Goal: Task Accomplishment & Management: Use online tool/utility

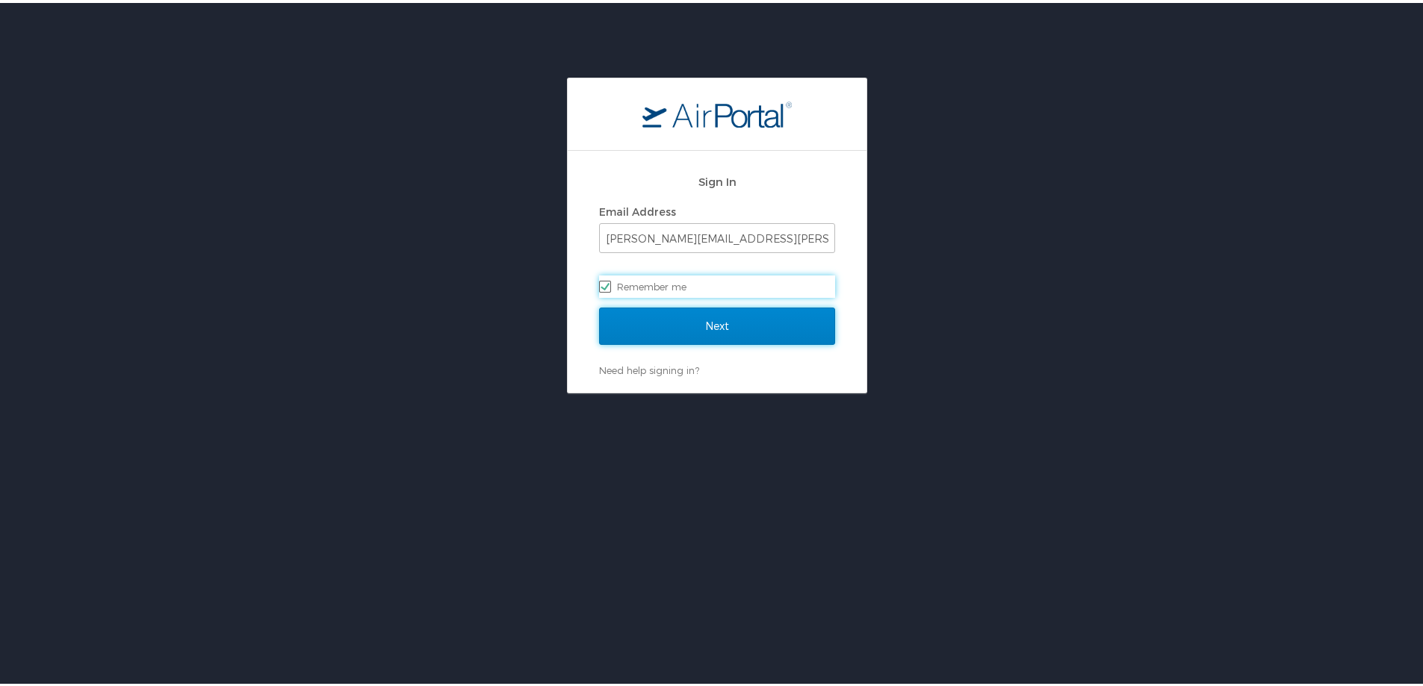
click at [710, 326] on input "Next" at bounding box center [717, 323] width 236 height 37
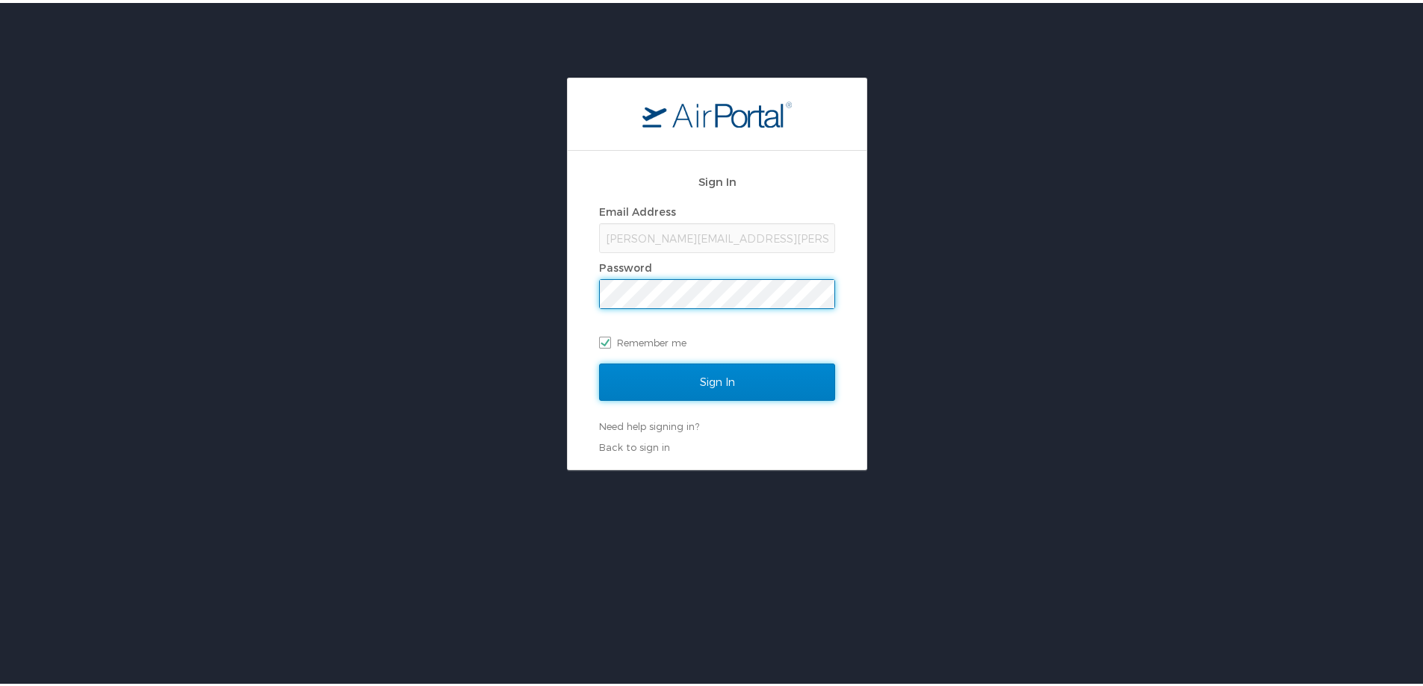
click at [710, 382] on input "Sign In" at bounding box center [717, 379] width 236 height 37
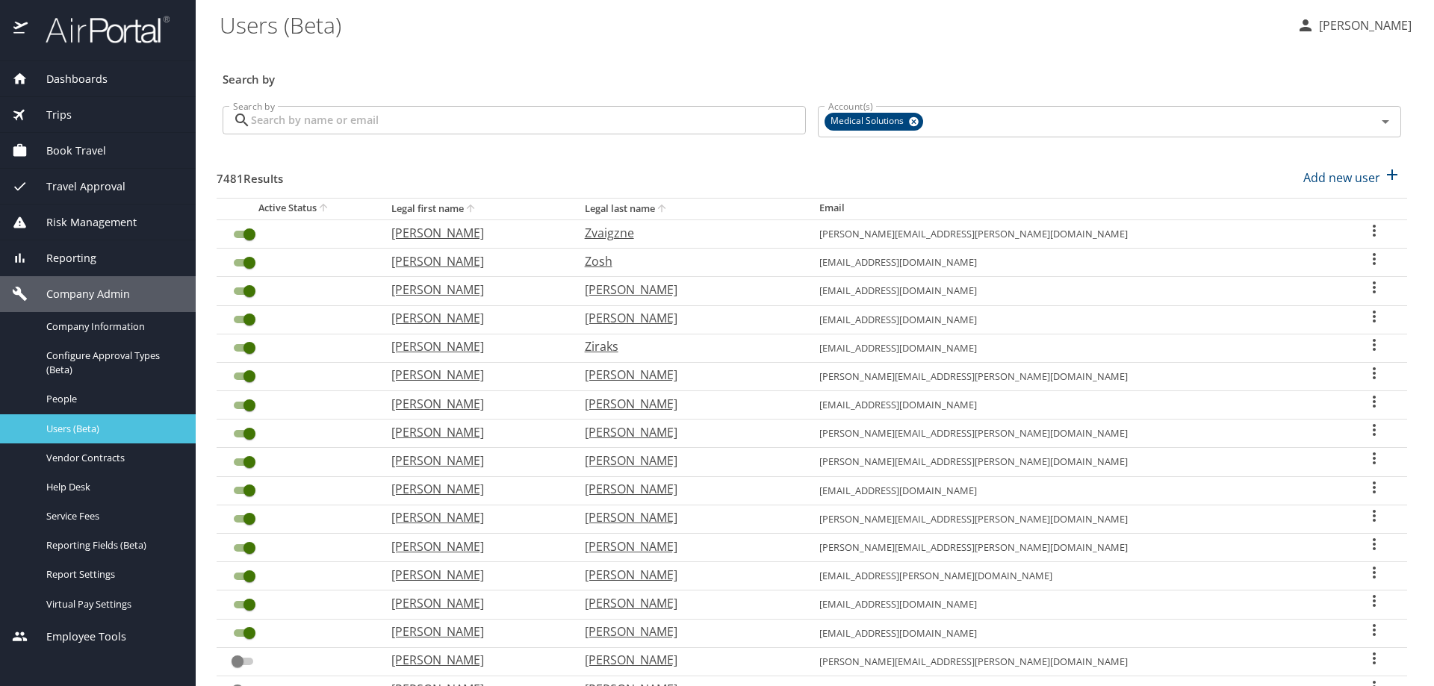
click at [69, 430] on span "Users (Beta)" at bounding box center [111, 429] width 131 height 14
click at [279, 125] on input "Search by" at bounding box center [528, 120] width 555 height 28
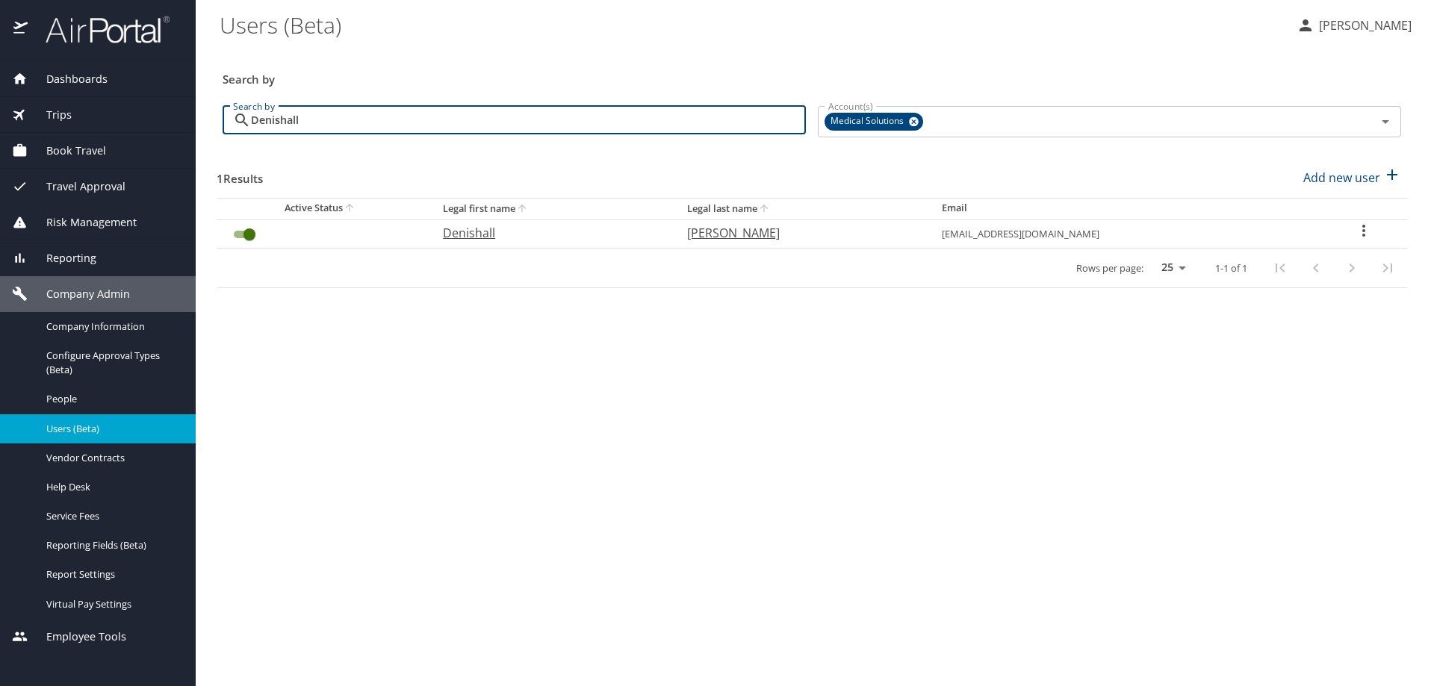
type input "Denishall"
click at [70, 150] on span "Book Travel" at bounding box center [67, 151] width 78 height 16
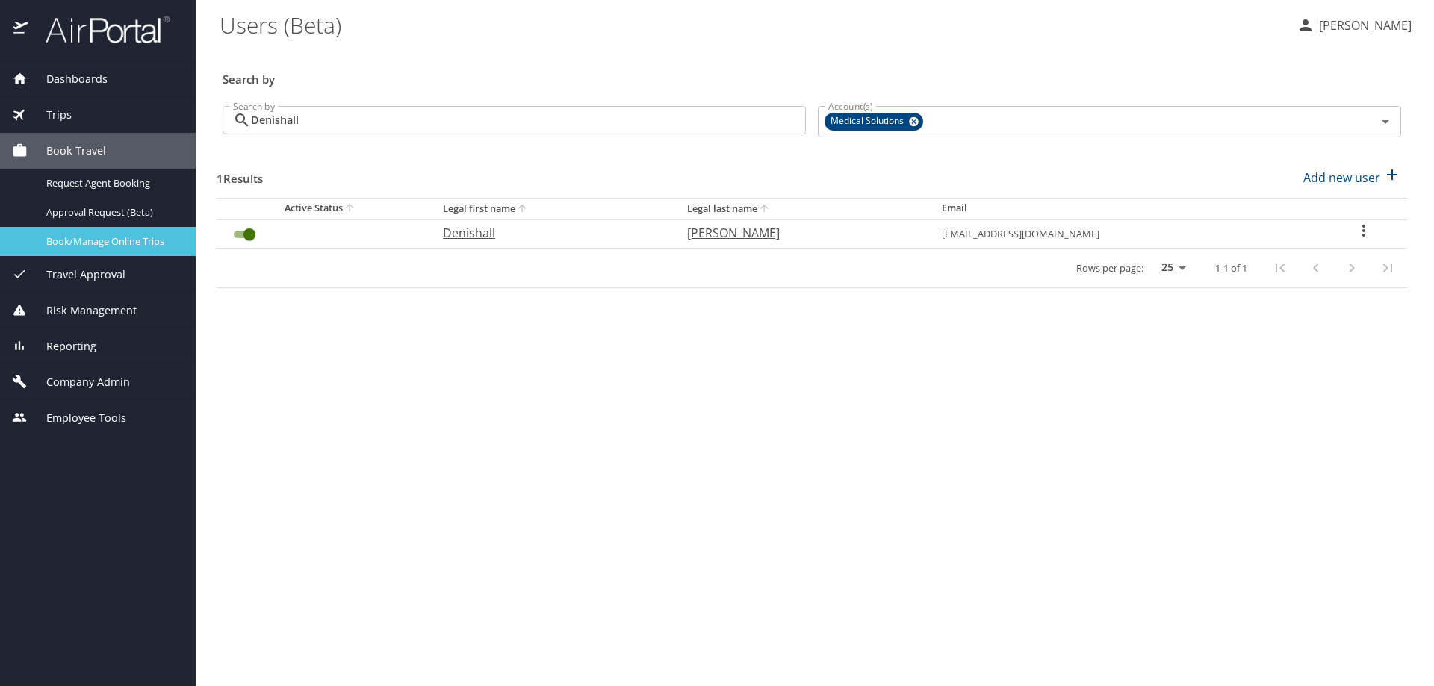
click at [84, 239] on span "Book/Manage Online Trips" at bounding box center [111, 242] width 131 height 14
